Goal: Information Seeking & Learning: Learn about a topic

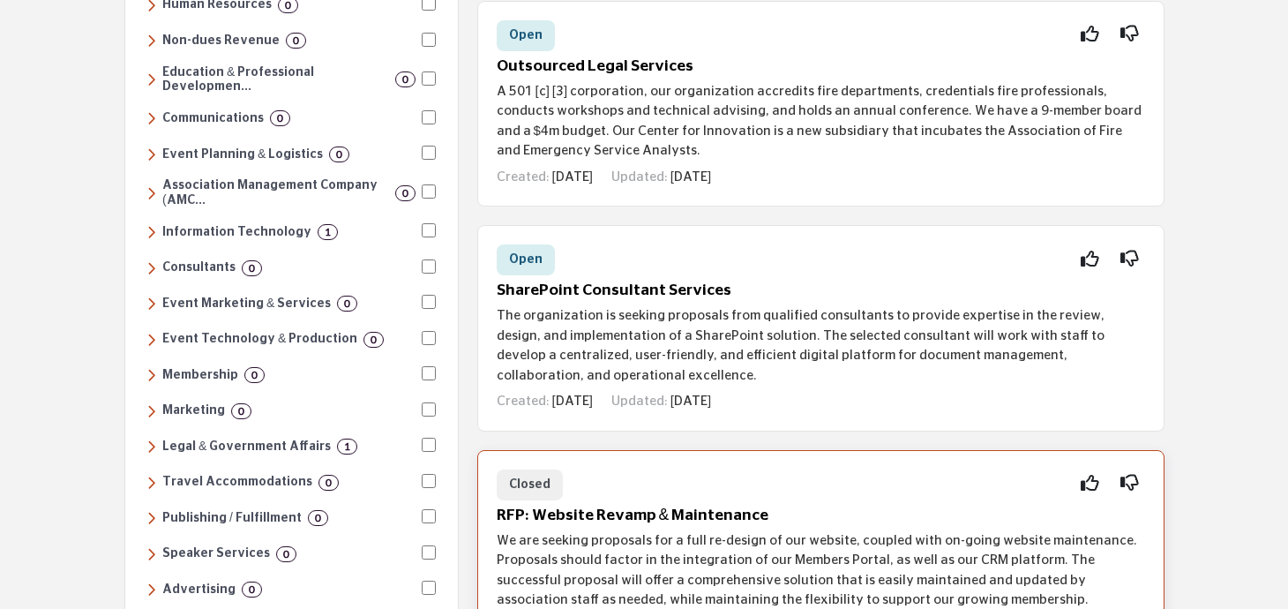
scroll to position [410, 0]
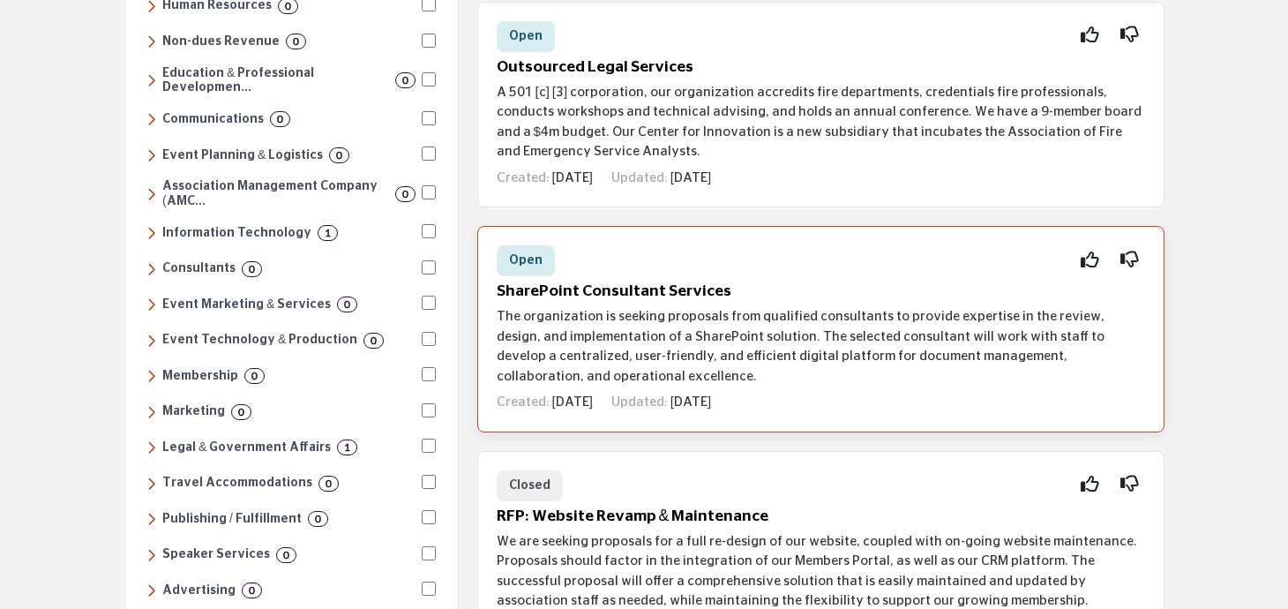
click at [872, 390] on div "Created: [DATE] Updated: [DATE]" at bounding box center [821, 399] width 648 height 26
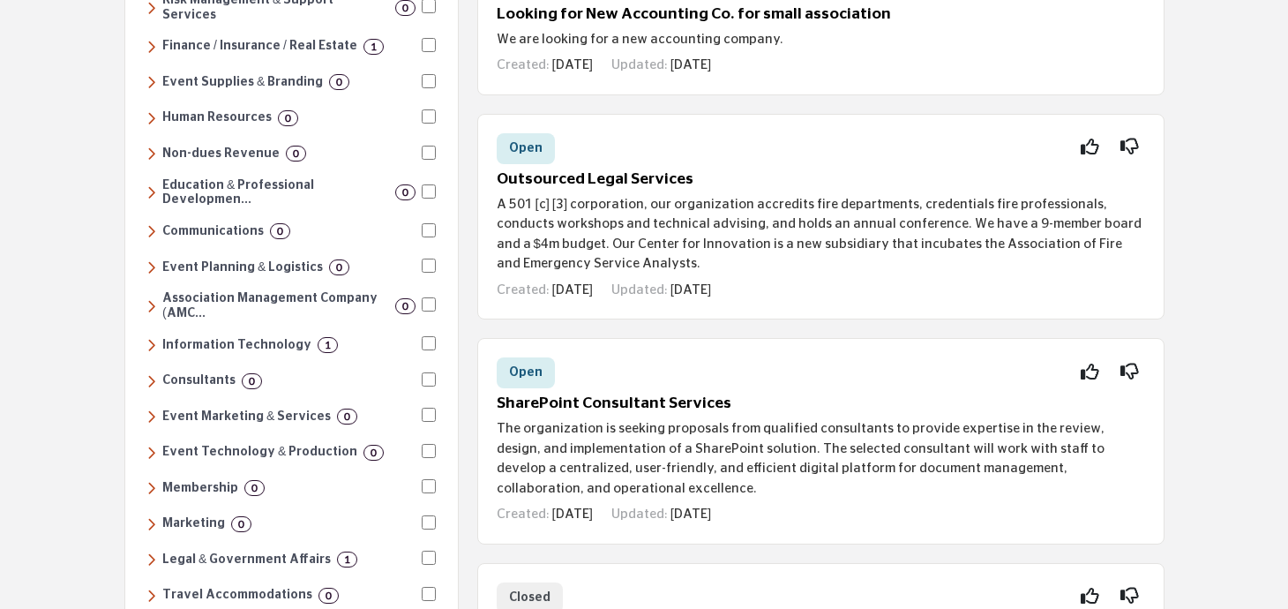
scroll to position [402, 0]
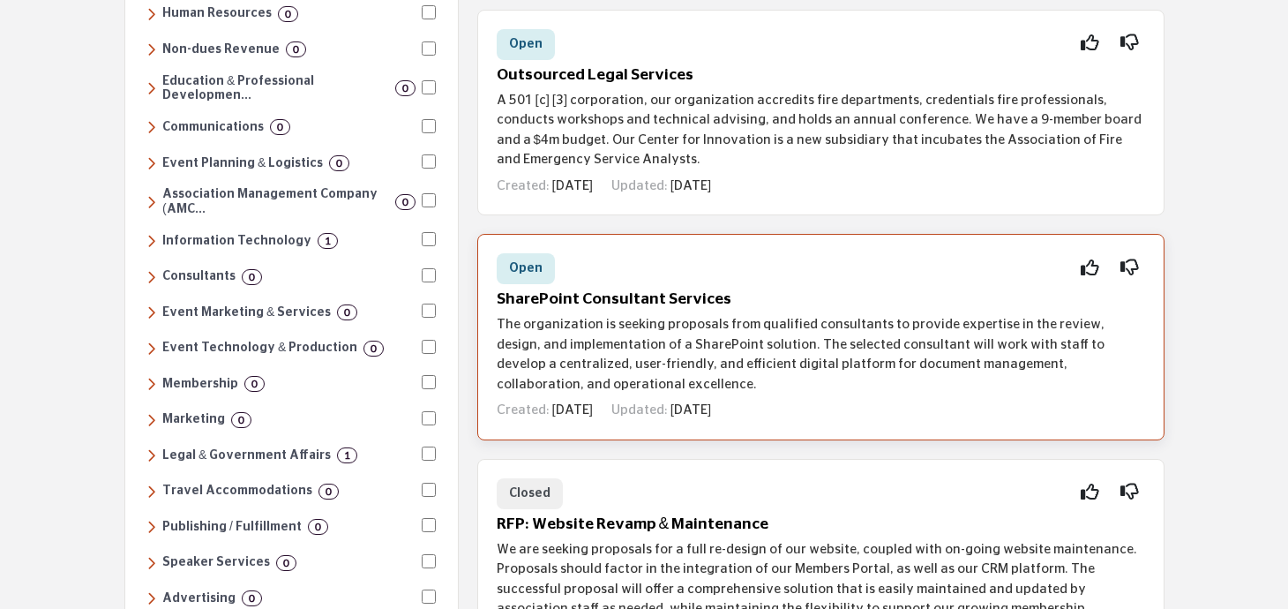
click at [645, 283] on div "Open Interested Not Interested" at bounding box center [821, 268] width 648 height 31
click at [1149, 355] on div "Open Interested Not Interested SharePoint Consultant Services Created: [DATE] U…" at bounding box center [820, 337] width 687 height 206
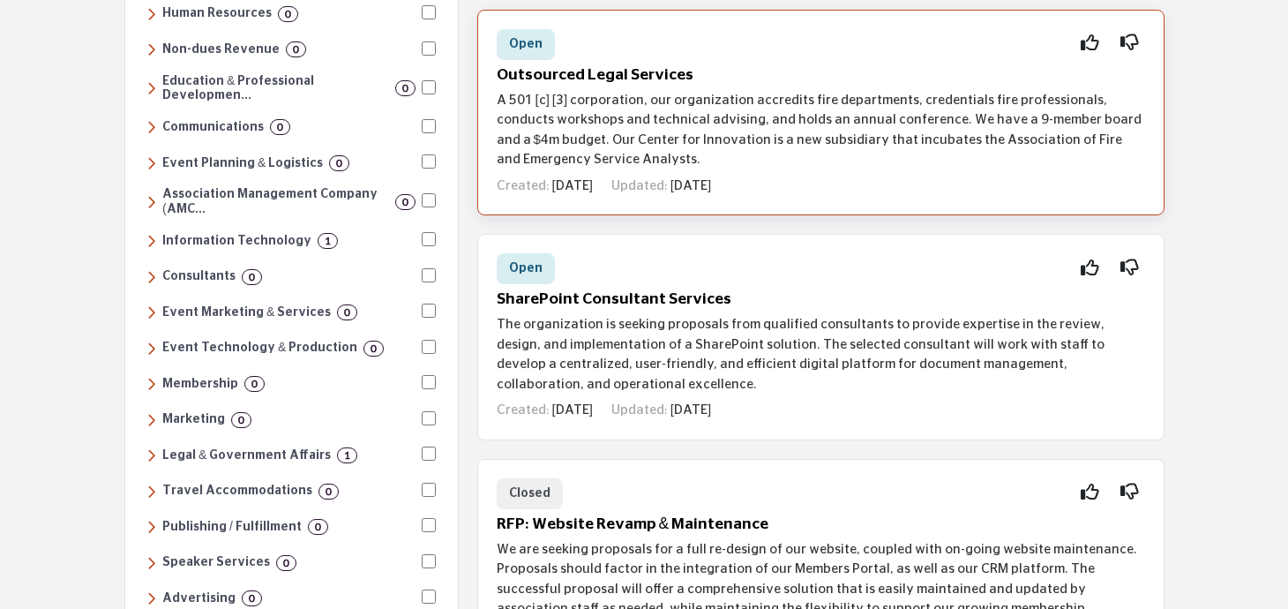
click at [927, 166] on p "A 501 [c] [3] corporation, our organization accredits fire departments, credent…" at bounding box center [821, 130] width 648 height 79
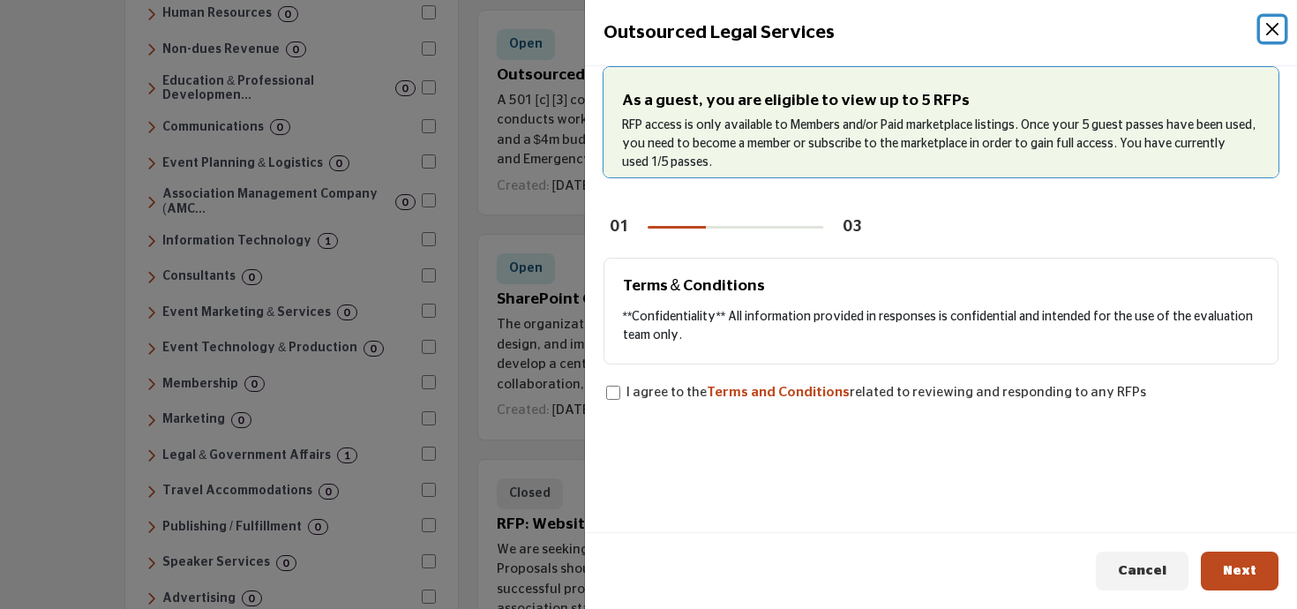
click at [1271, 27] on button "Close" at bounding box center [1271, 29] width 25 height 25
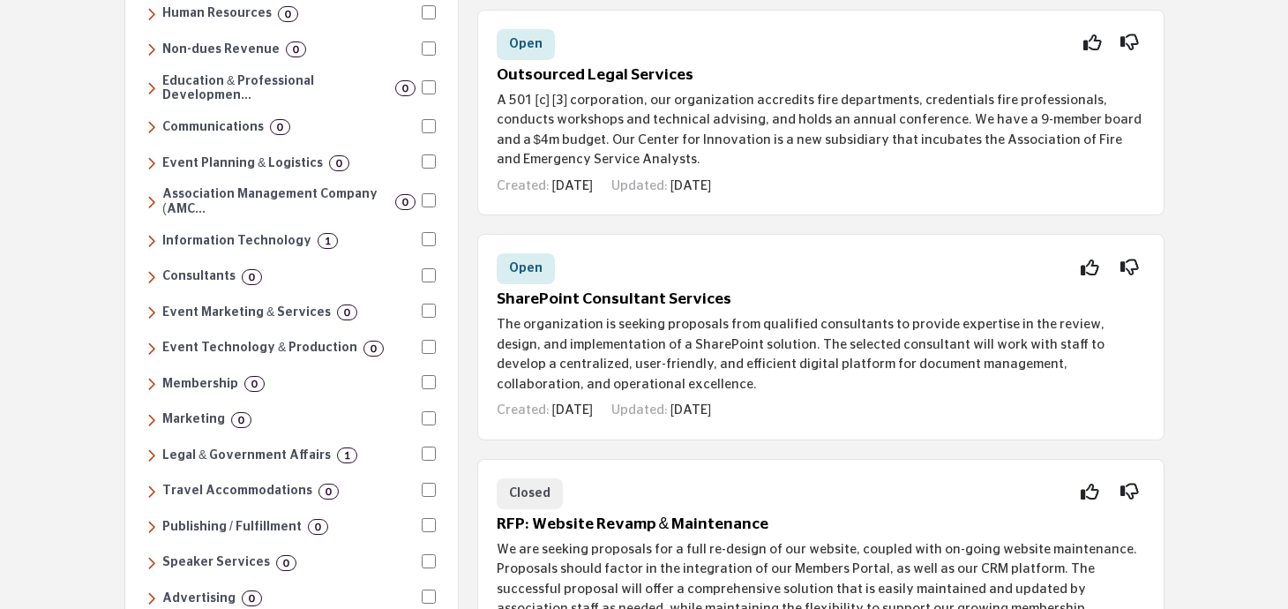
click at [818, 259] on div "Open Interested Not Interested" at bounding box center [821, 268] width 648 height 31
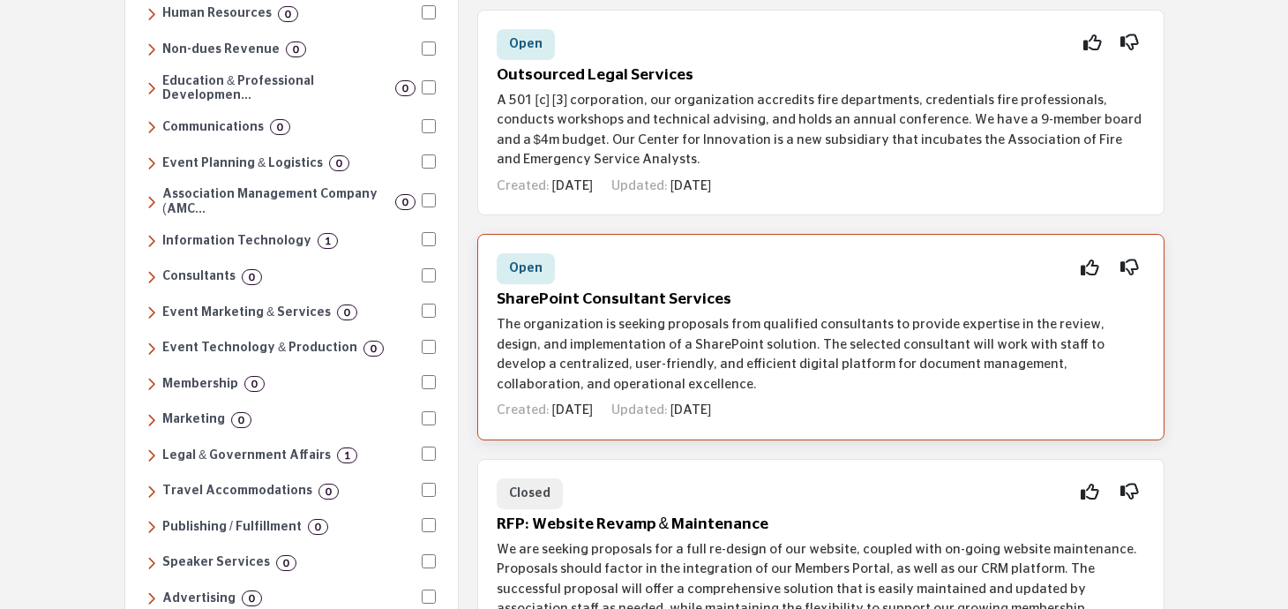
click at [852, 314] on div "Open Interested Not Interested SharePoint Consultant Services Created: [DATE] U…" at bounding box center [820, 337] width 687 height 206
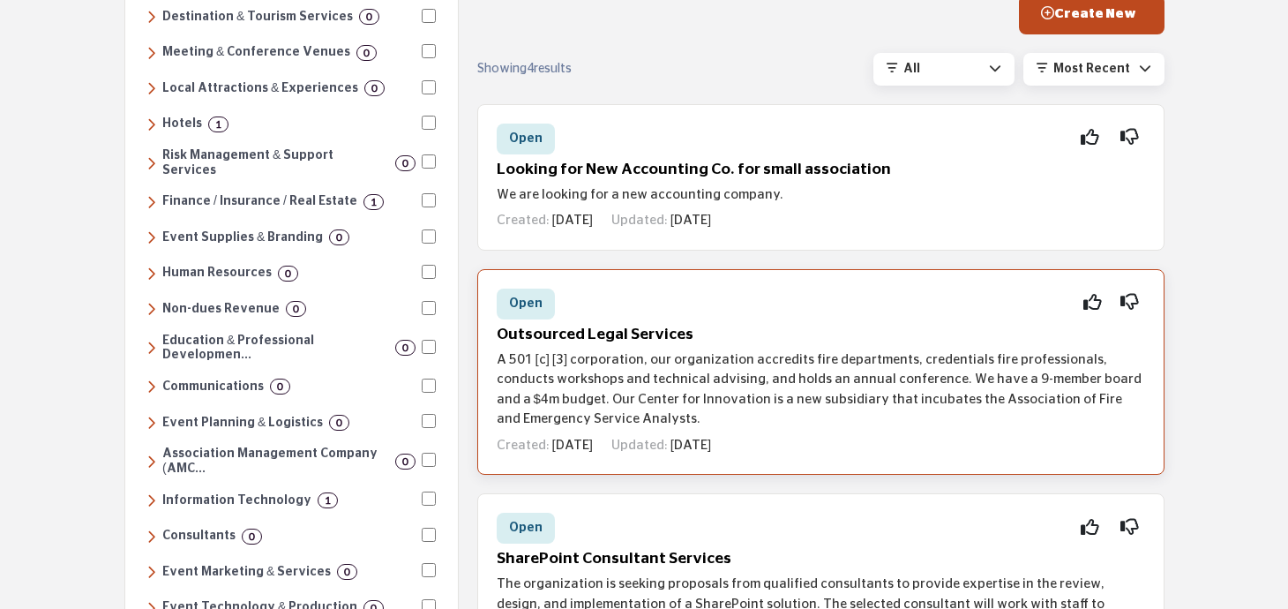
scroll to position [271, 0]
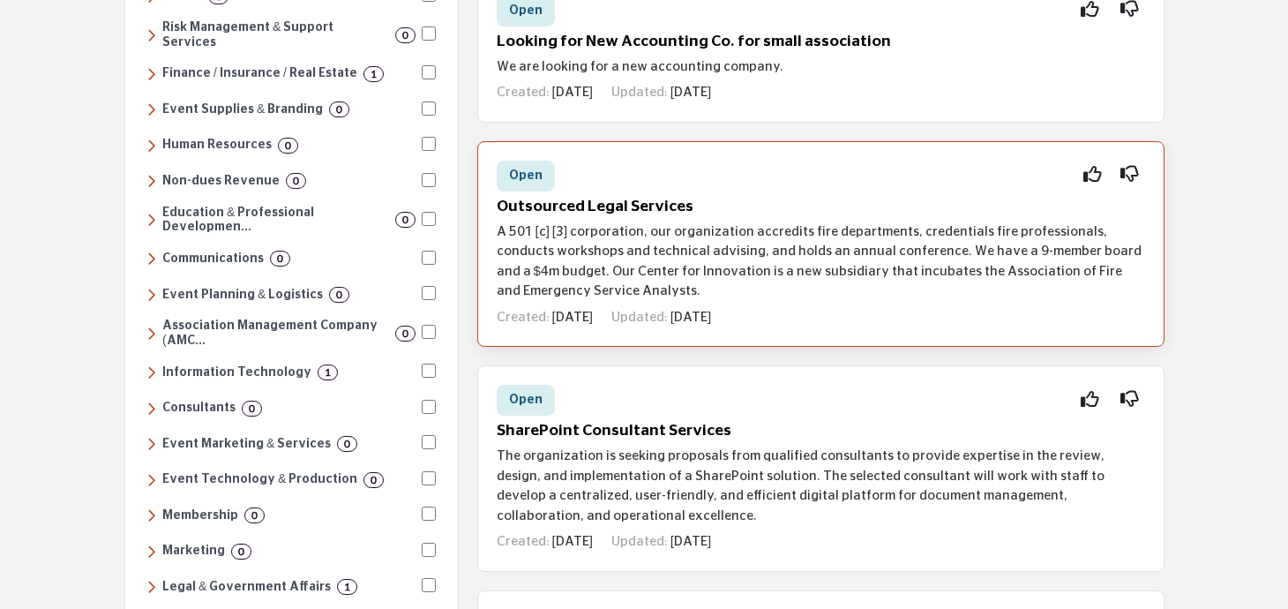
click at [743, 278] on p "A 501 [c] [3] corporation, our organization accredits fire departments, credent…" at bounding box center [821, 261] width 648 height 79
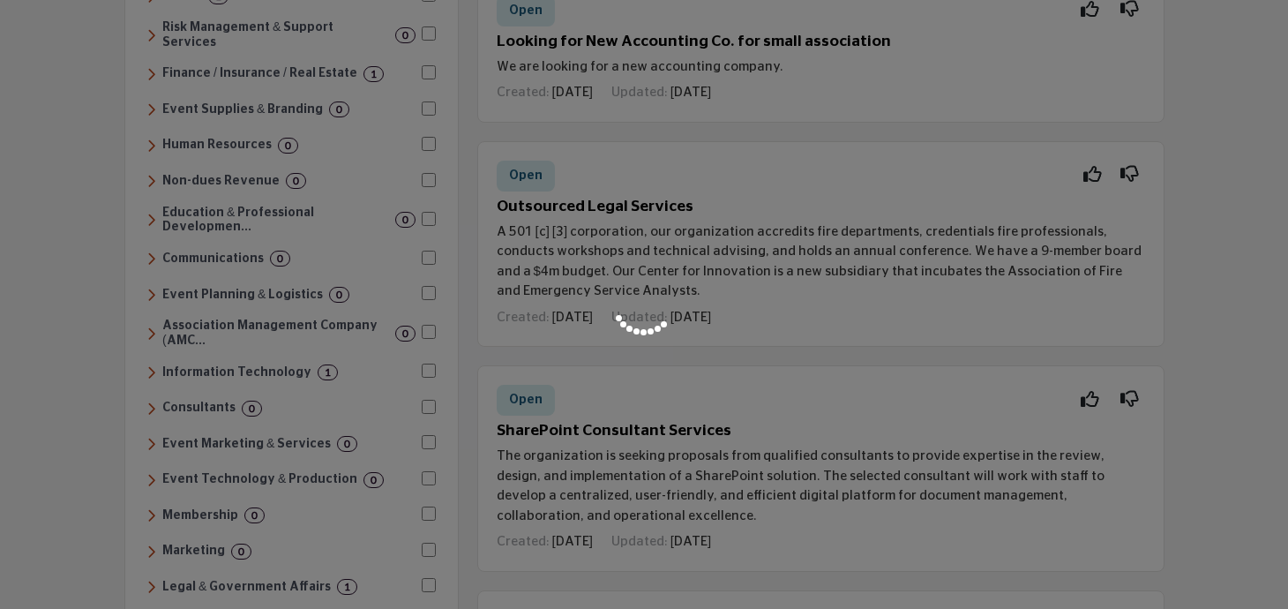
scroll to position [0, 0]
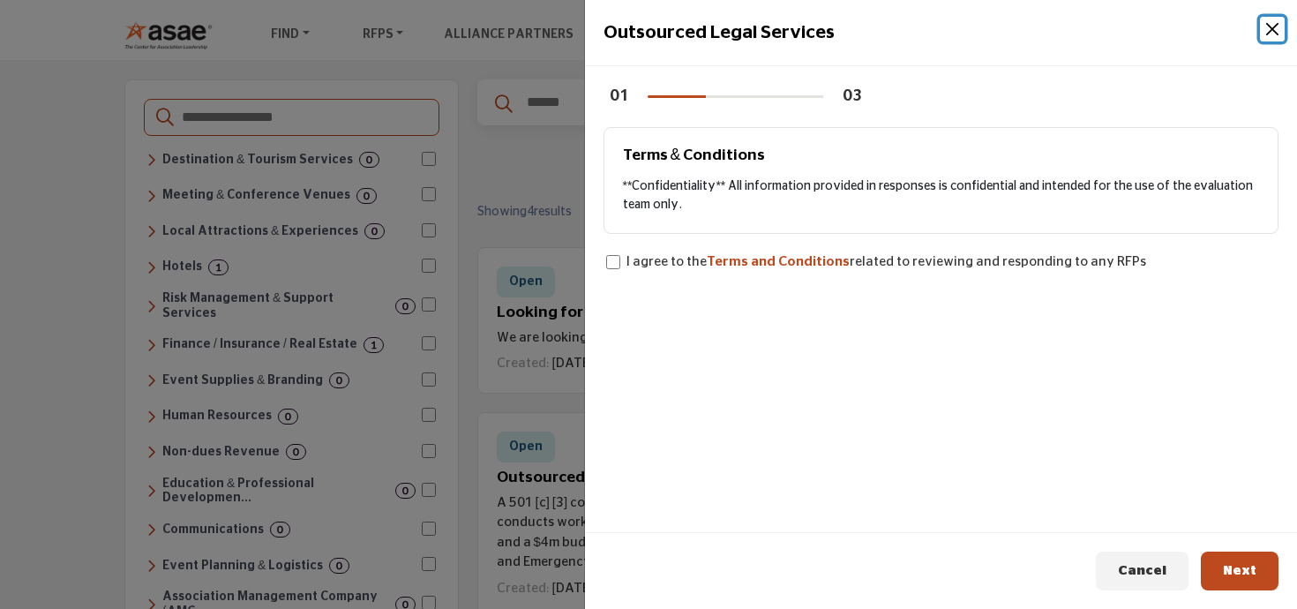
click at [1273, 29] on button "Close" at bounding box center [1271, 29] width 25 height 25
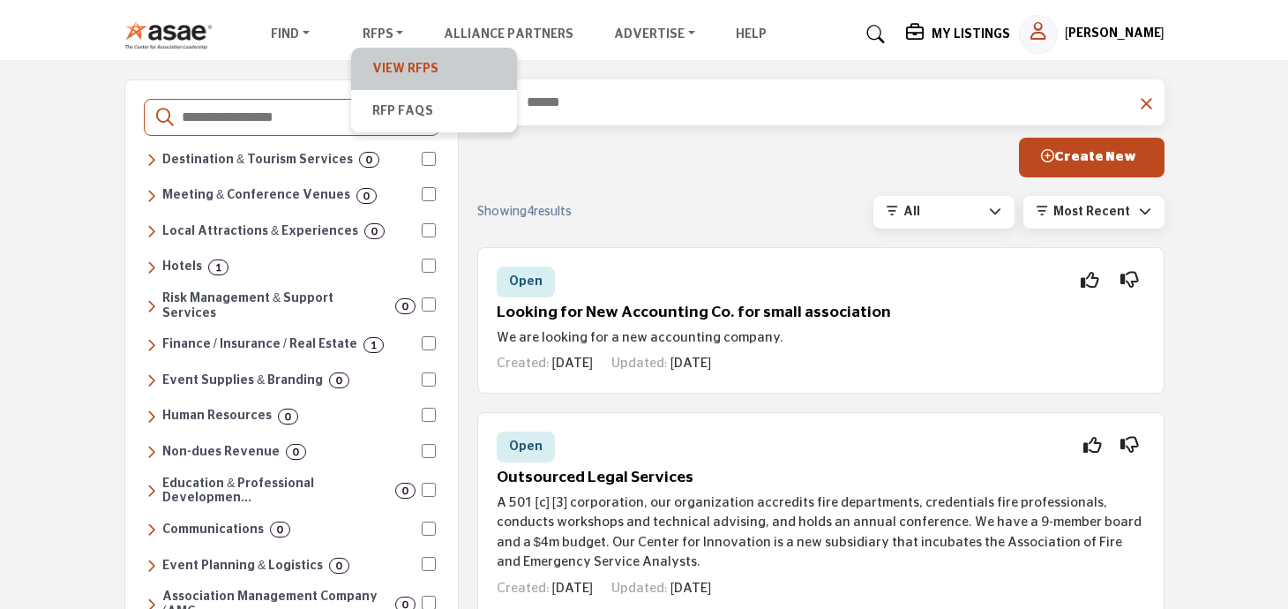
click at [393, 61] on link "View RFPs" at bounding box center [434, 68] width 148 height 25
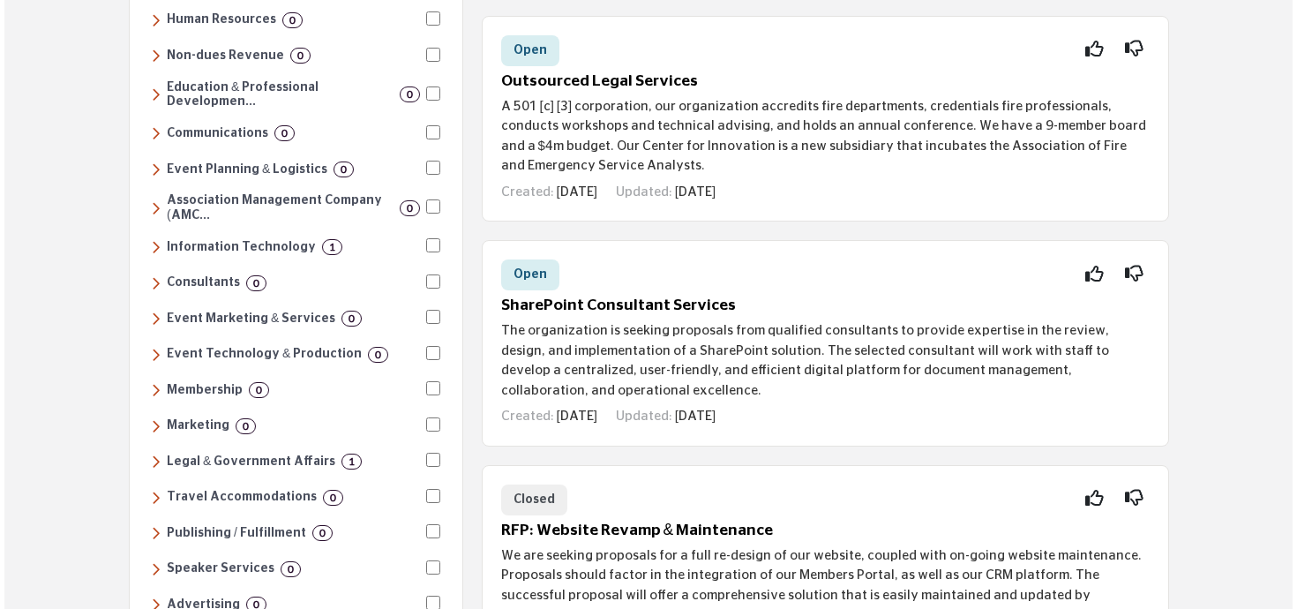
scroll to position [393, 0]
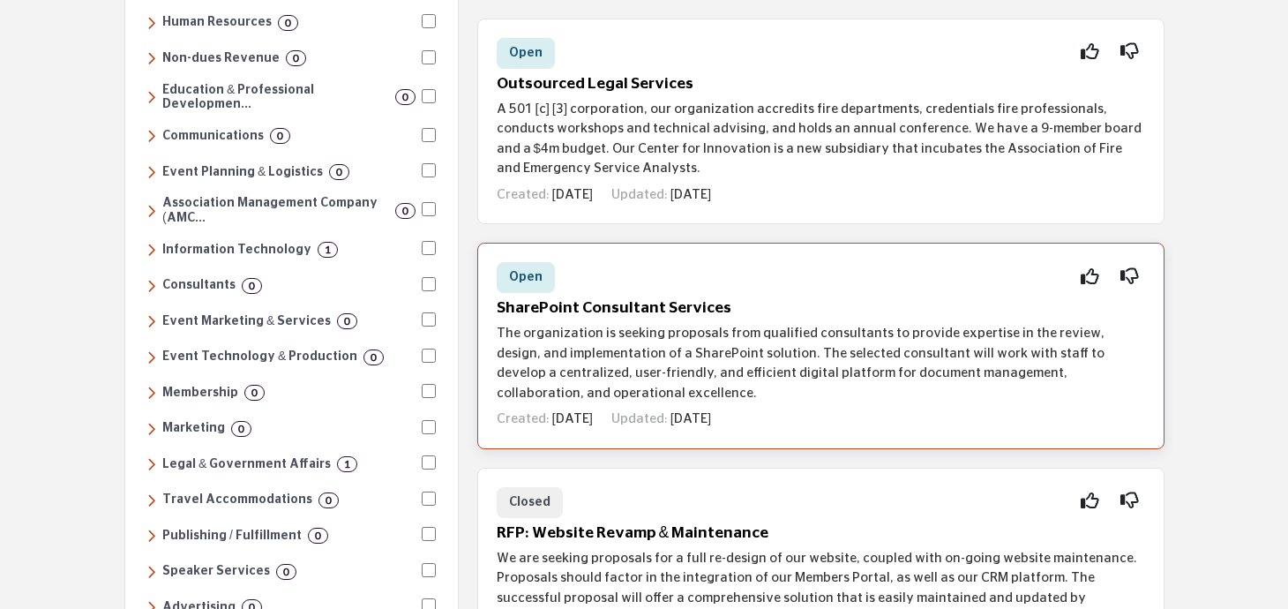
click at [542, 286] on div "Open" at bounding box center [526, 277] width 58 height 31
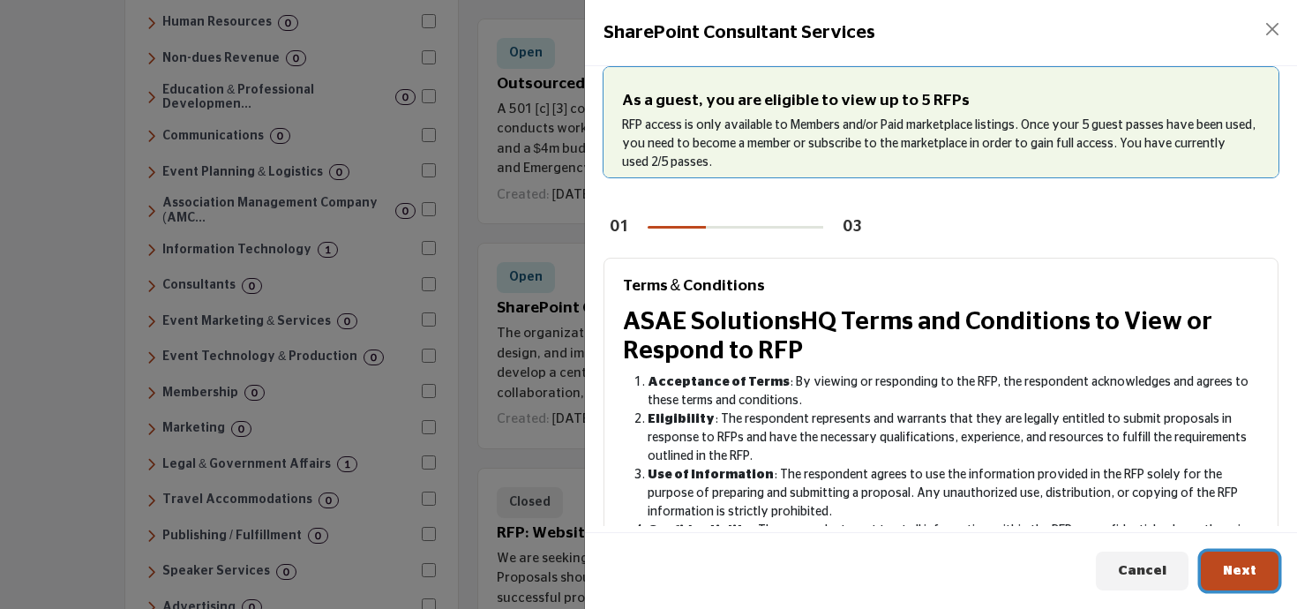
click at [1235, 573] on span "Next" at bounding box center [1239, 570] width 34 height 13
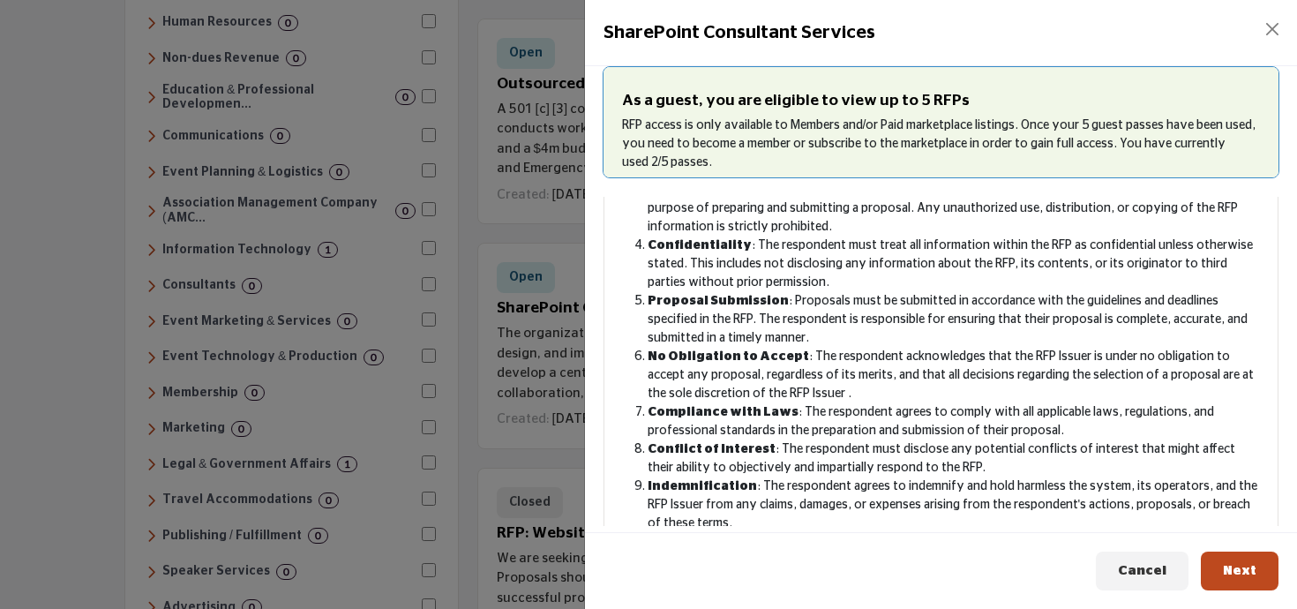
scroll to position [0, 0]
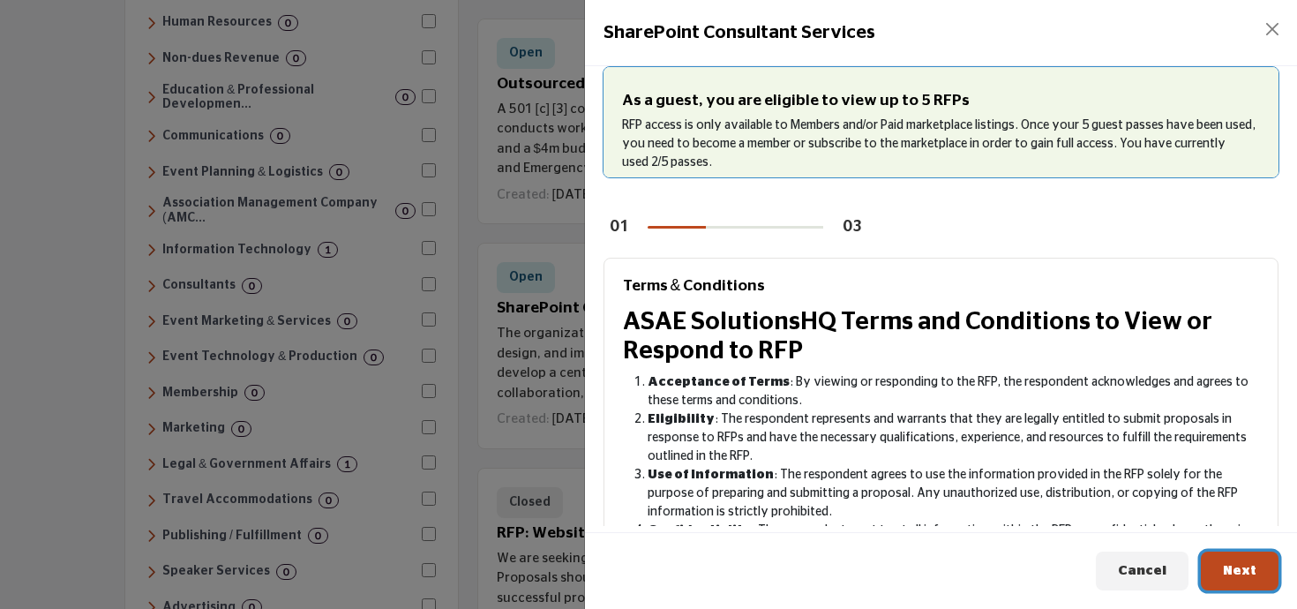
click at [1224, 563] on button "Next" at bounding box center [1239, 571] width 78 height 40
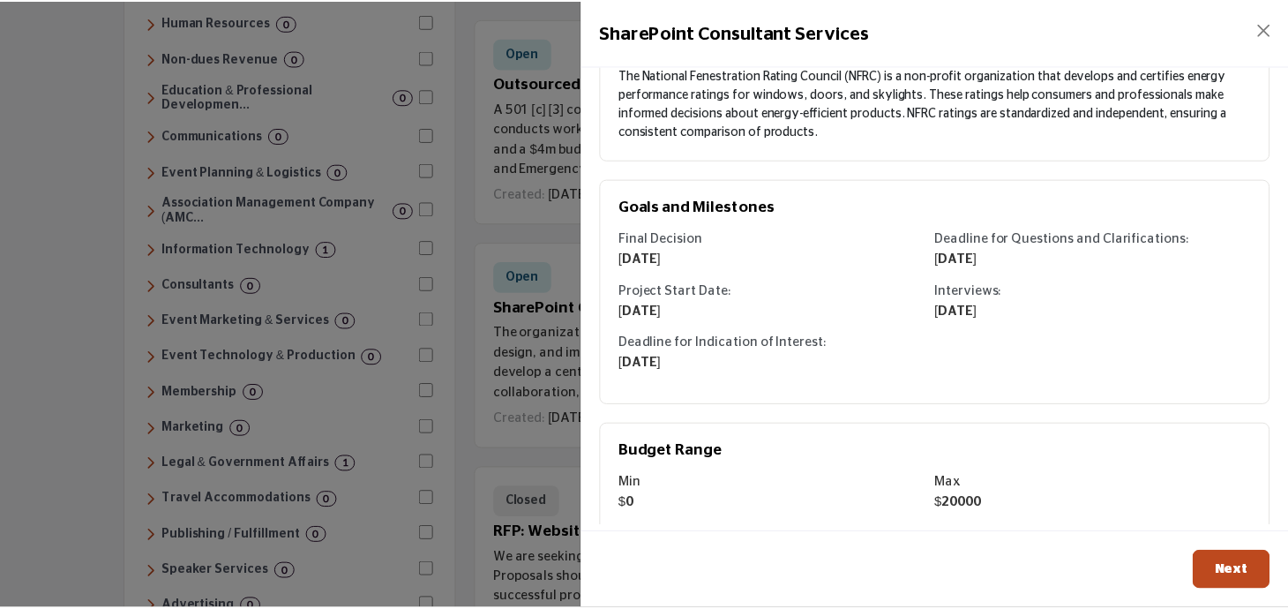
scroll to position [371, 0]
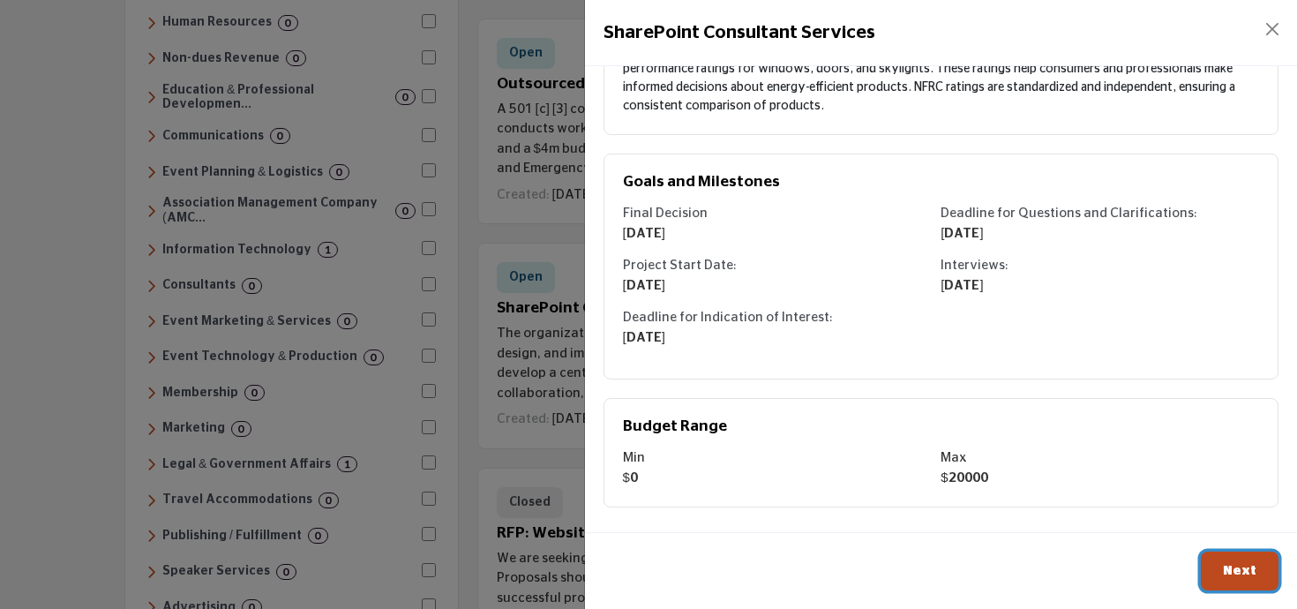
click at [1215, 567] on button "Next" at bounding box center [1239, 571] width 78 height 40
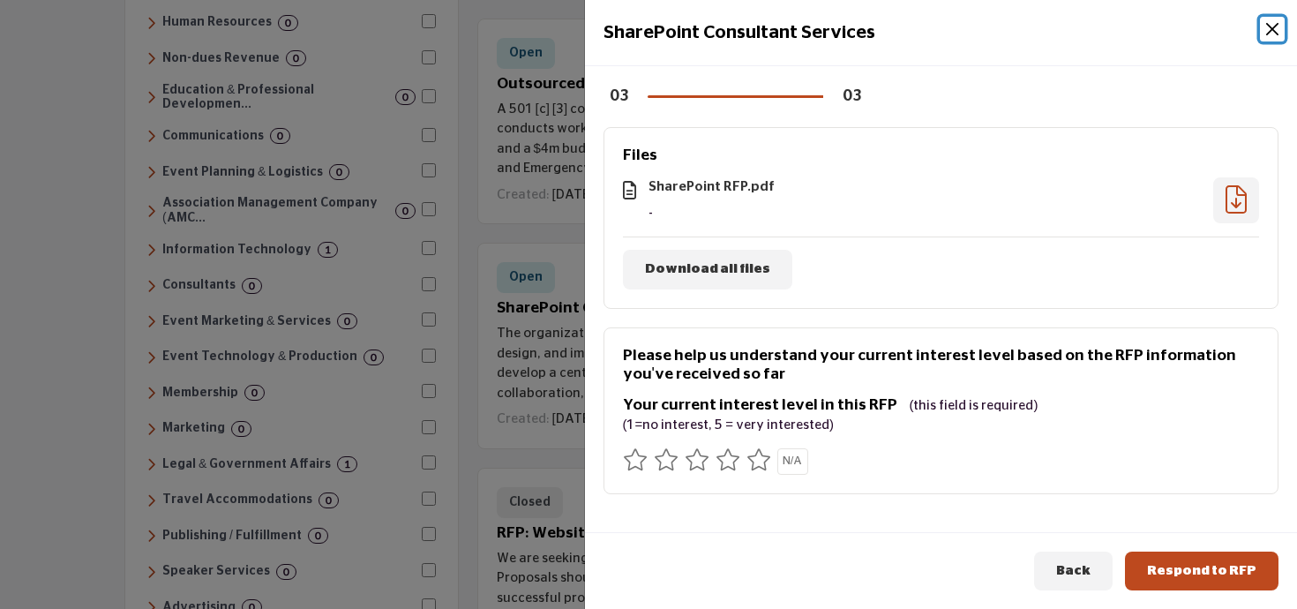
click at [1270, 37] on button "Close" at bounding box center [1271, 29] width 25 height 25
